Goal: Information Seeking & Learning: Learn about a topic

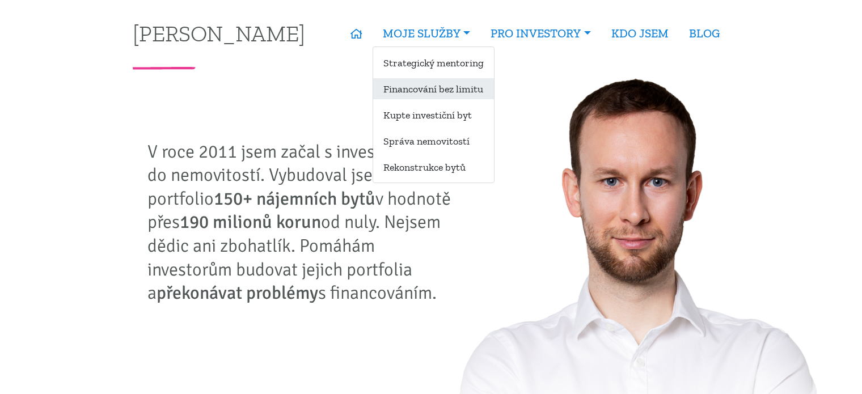
click at [461, 95] on link "Financování bez limitu" at bounding box center [433, 88] width 121 height 21
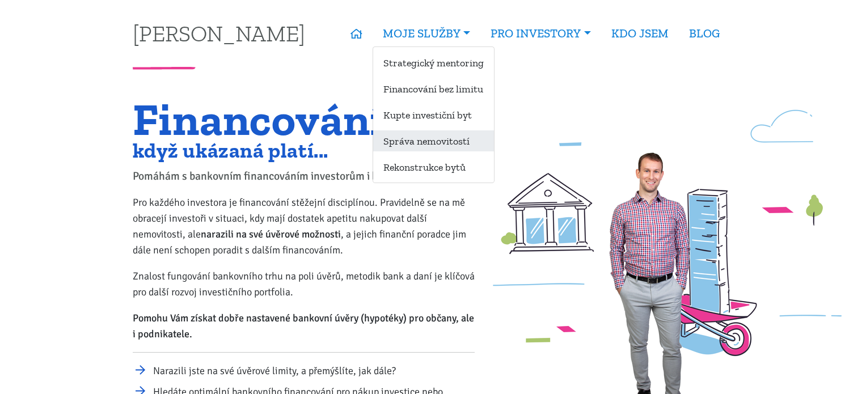
click at [428, 145] on link "Správa nemovitostí" at bounding box center [433, 140] width 121 height 21
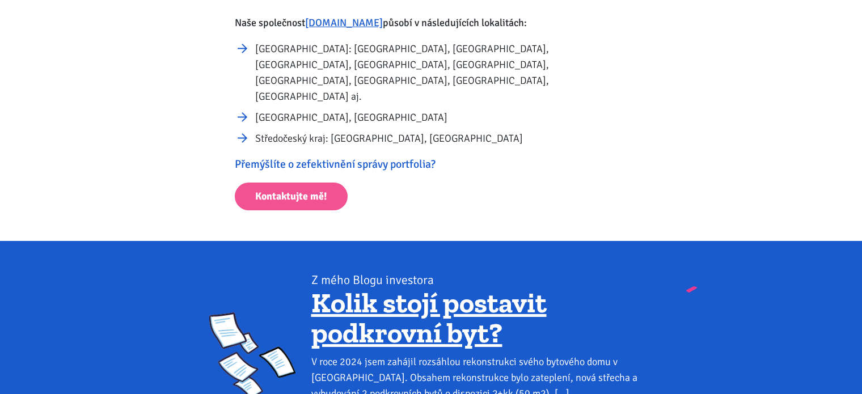
scroll to position [681, 0]
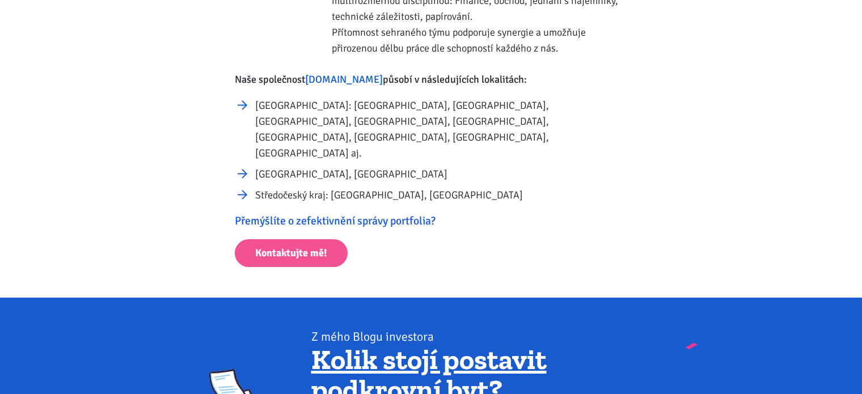
click at [340, 79] on link "[DOMAIN_NAME]" at bounding box center [344, 79] width 78 height 12
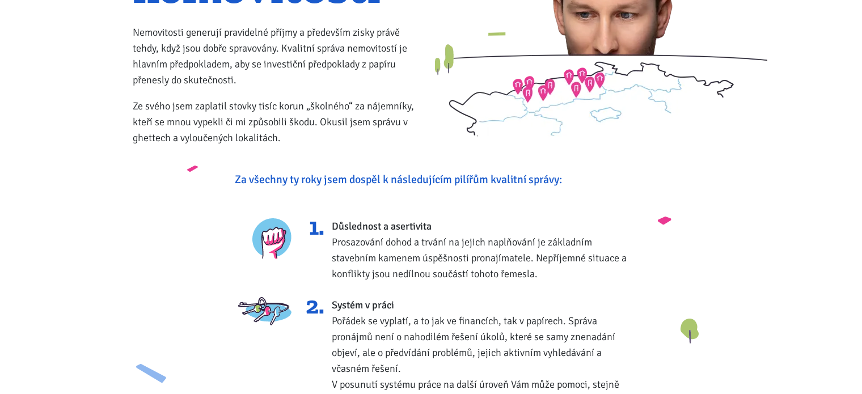
scroll to position [0, 0]
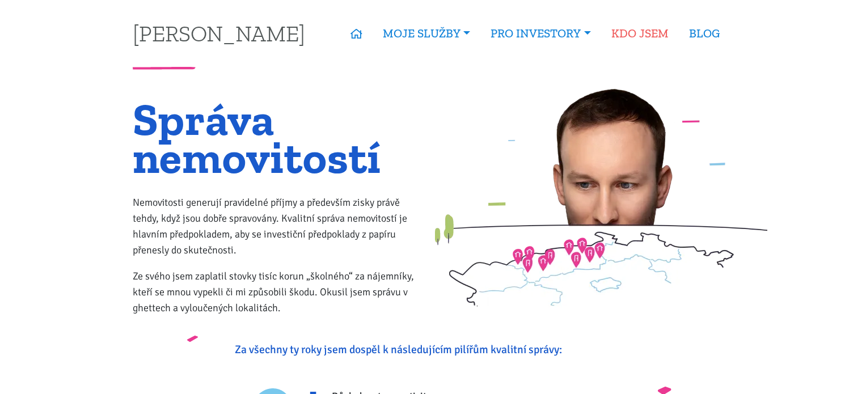
click at [668, 32] on link "KDO JSEM" at bounding box center [640, 33] width 78 height 26
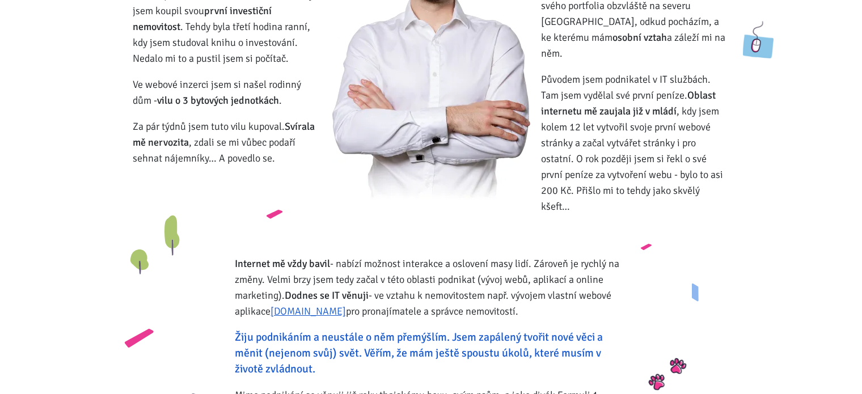
scroll to position [227, 0]
